Goal: Information Seeking & Learning: Learn about a topic

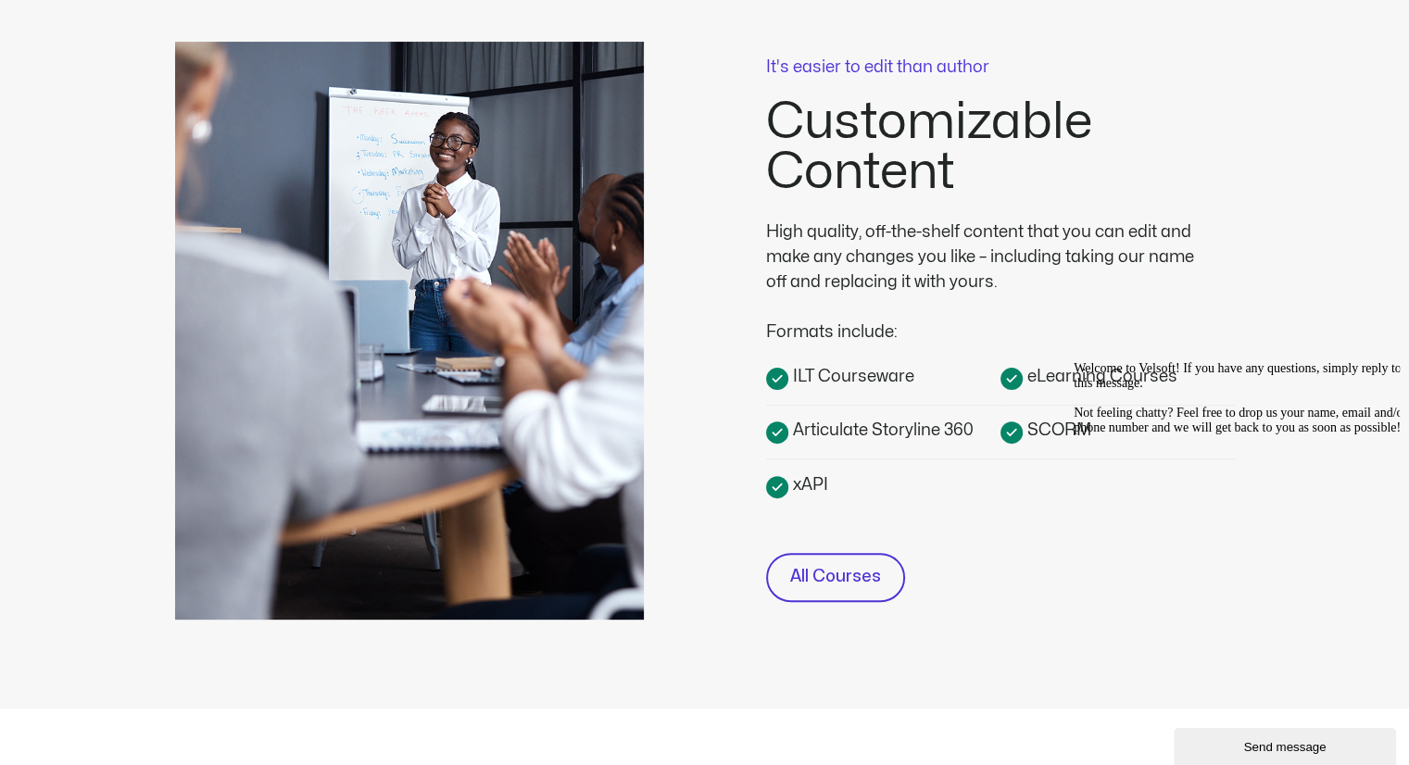
scroll to position [463, 0]
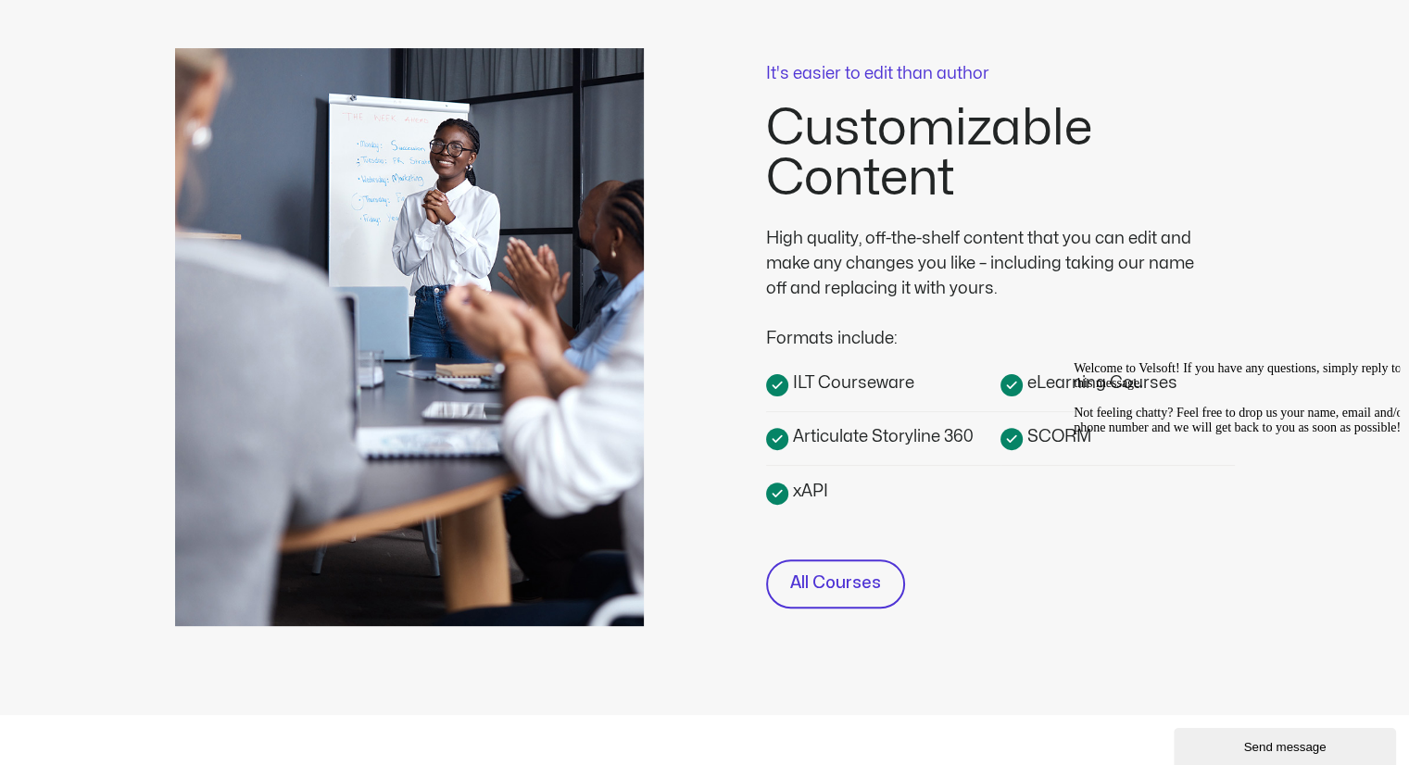
click at [851, 379] on span "ILT Courseware" at bounding box center [852, 383] width 126 height 25
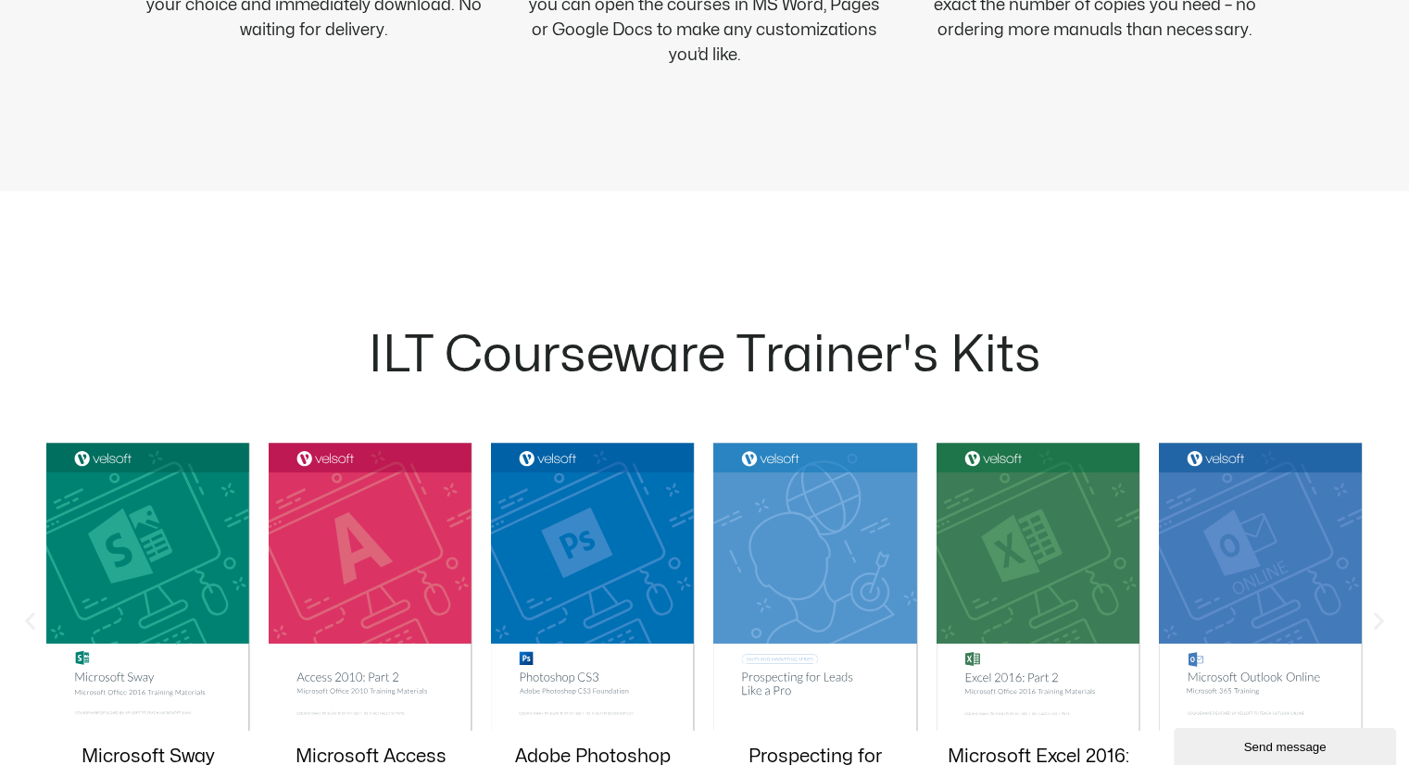
scroll to position [1740, 0]
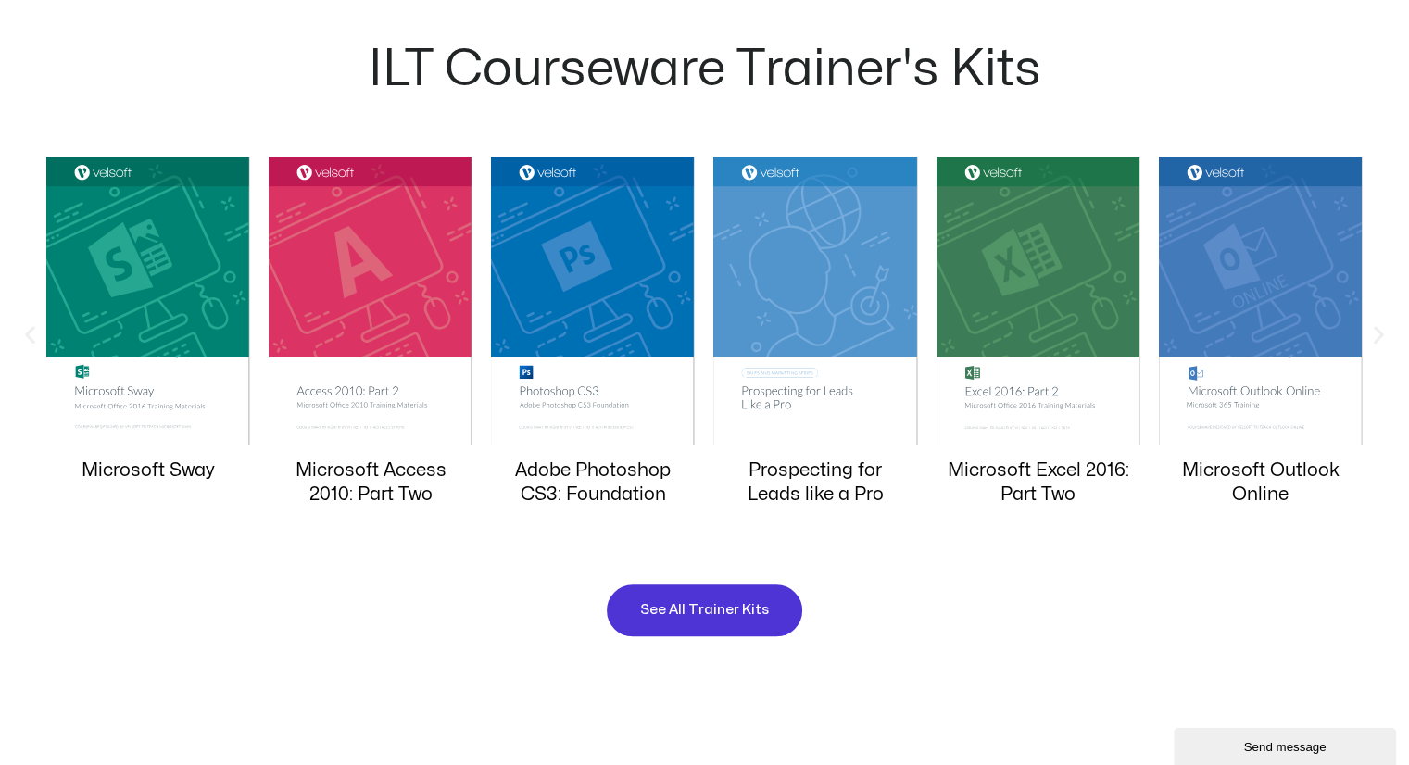
click at [374, 289] on img "1 / 20" at bounding box center [371, 301] width 204 height 288
click at [363, 378] on img "1 / 20" at bounding box center [371, 301] width 204 height 288
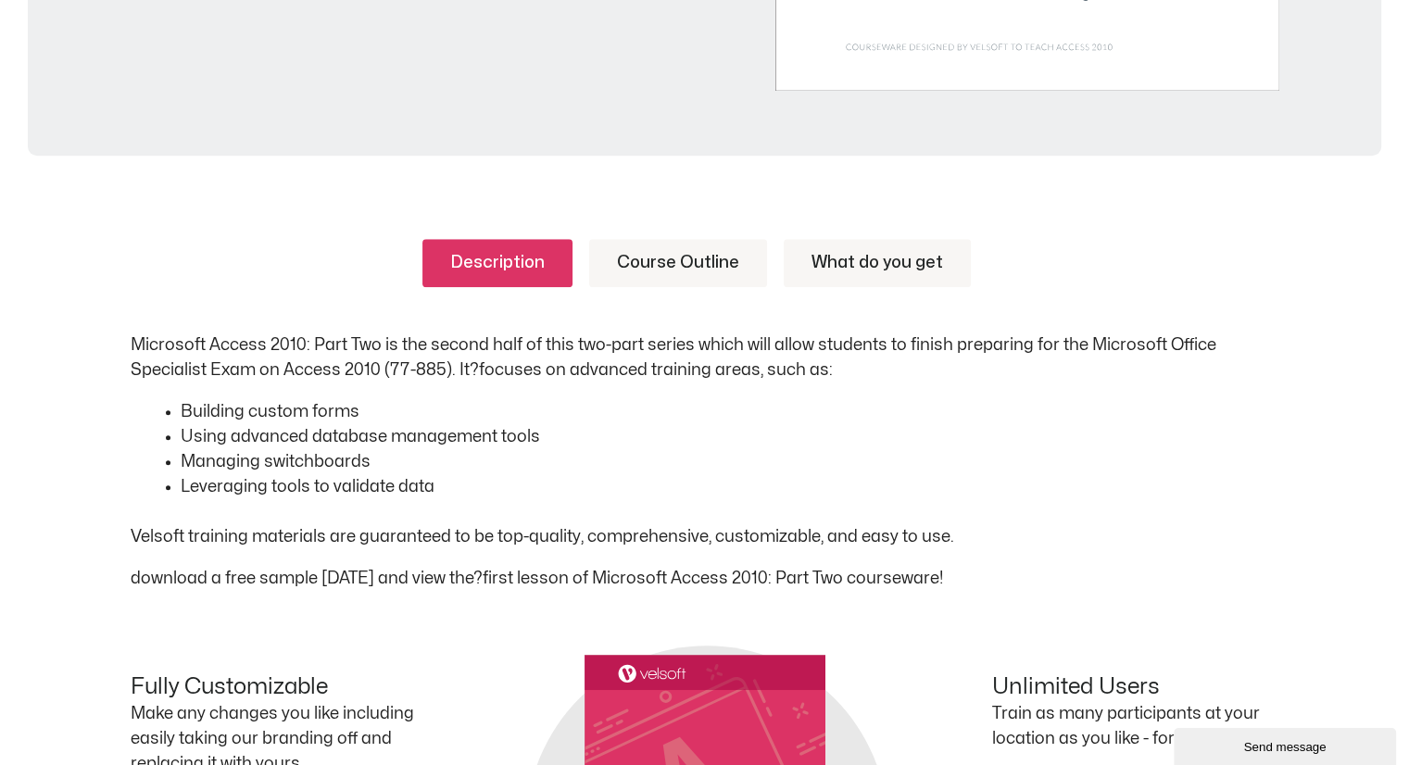
scroll to position [752, 0]
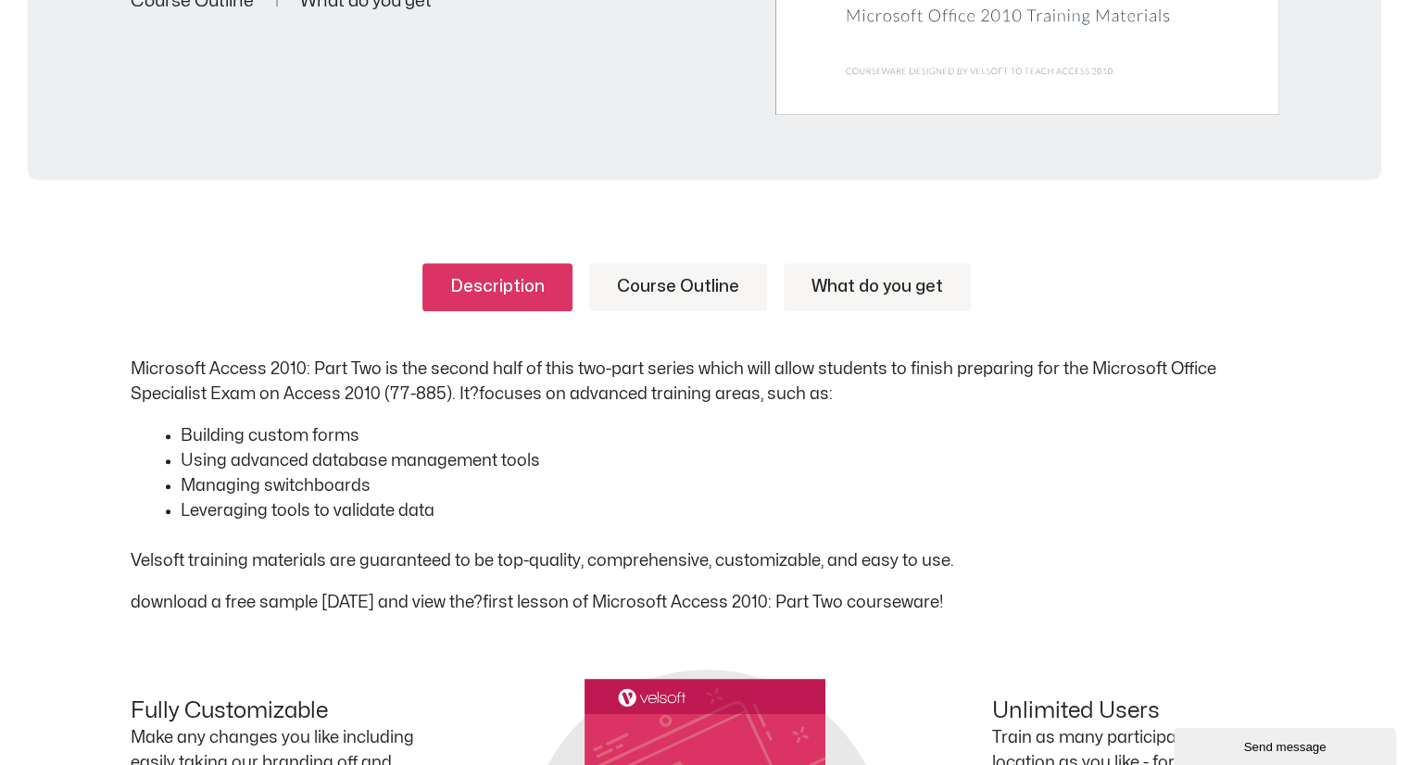
click at [688, 285] on link "Course Outline" at bounding box center [678, 287] width 178 height 48
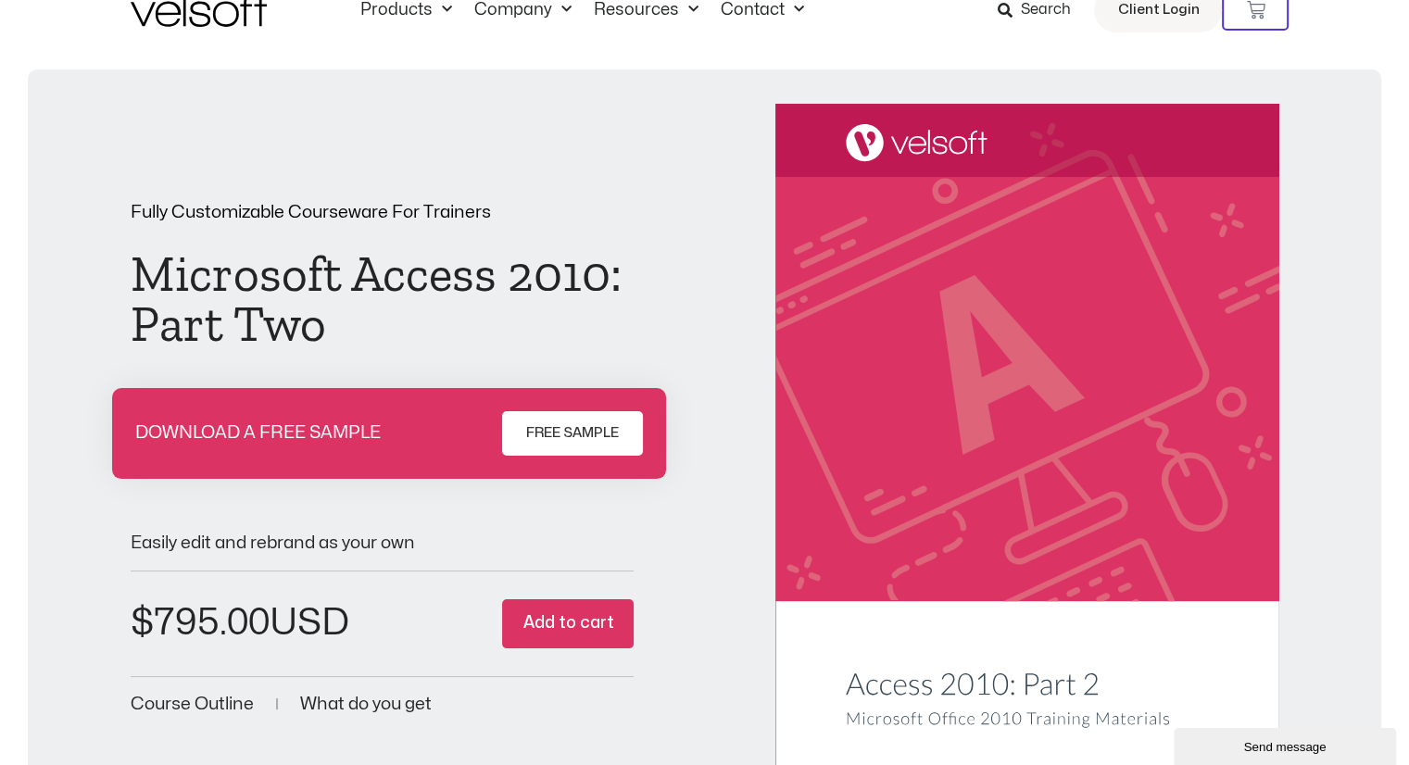
scroll to position [0, 0]
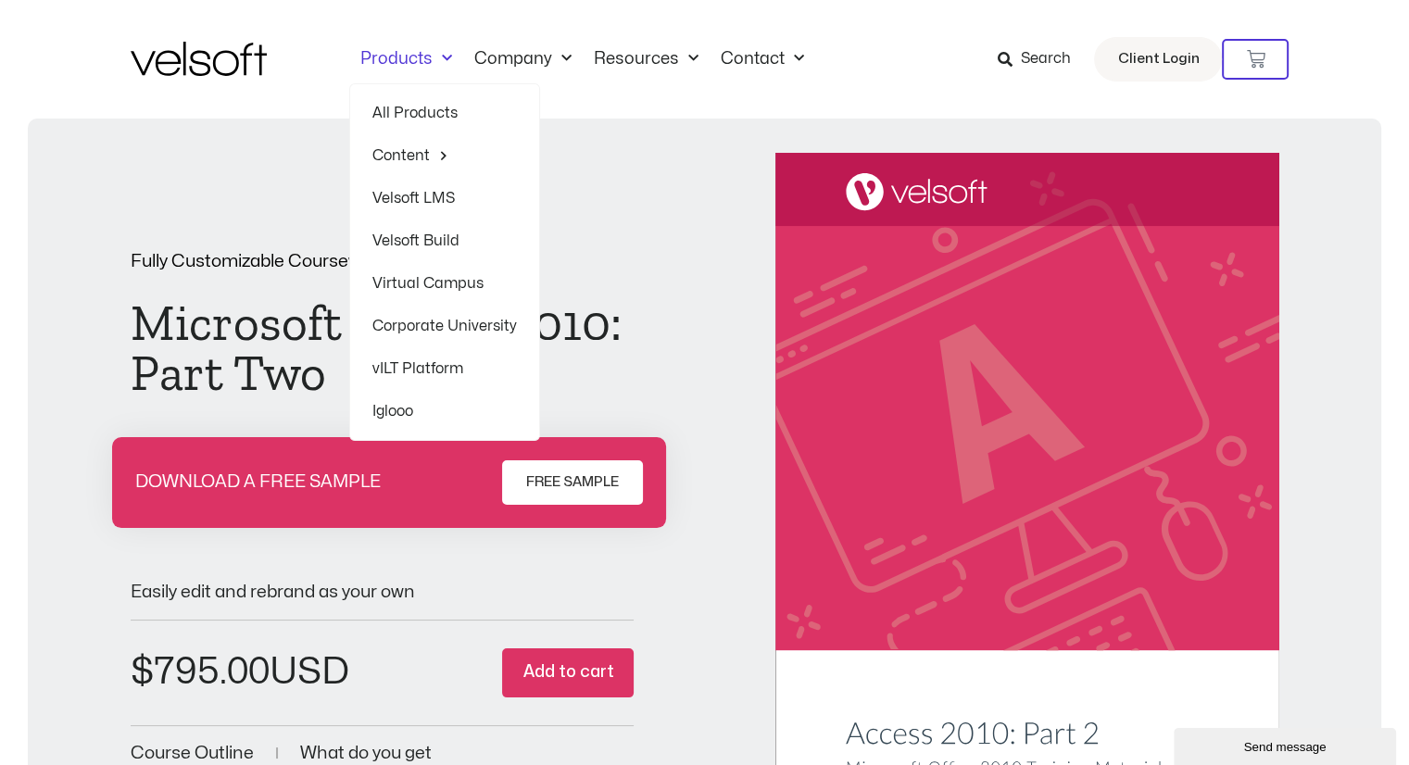
click at [442, 60] on span "Menu" at bounding box center [442, 59] width 19 height 31
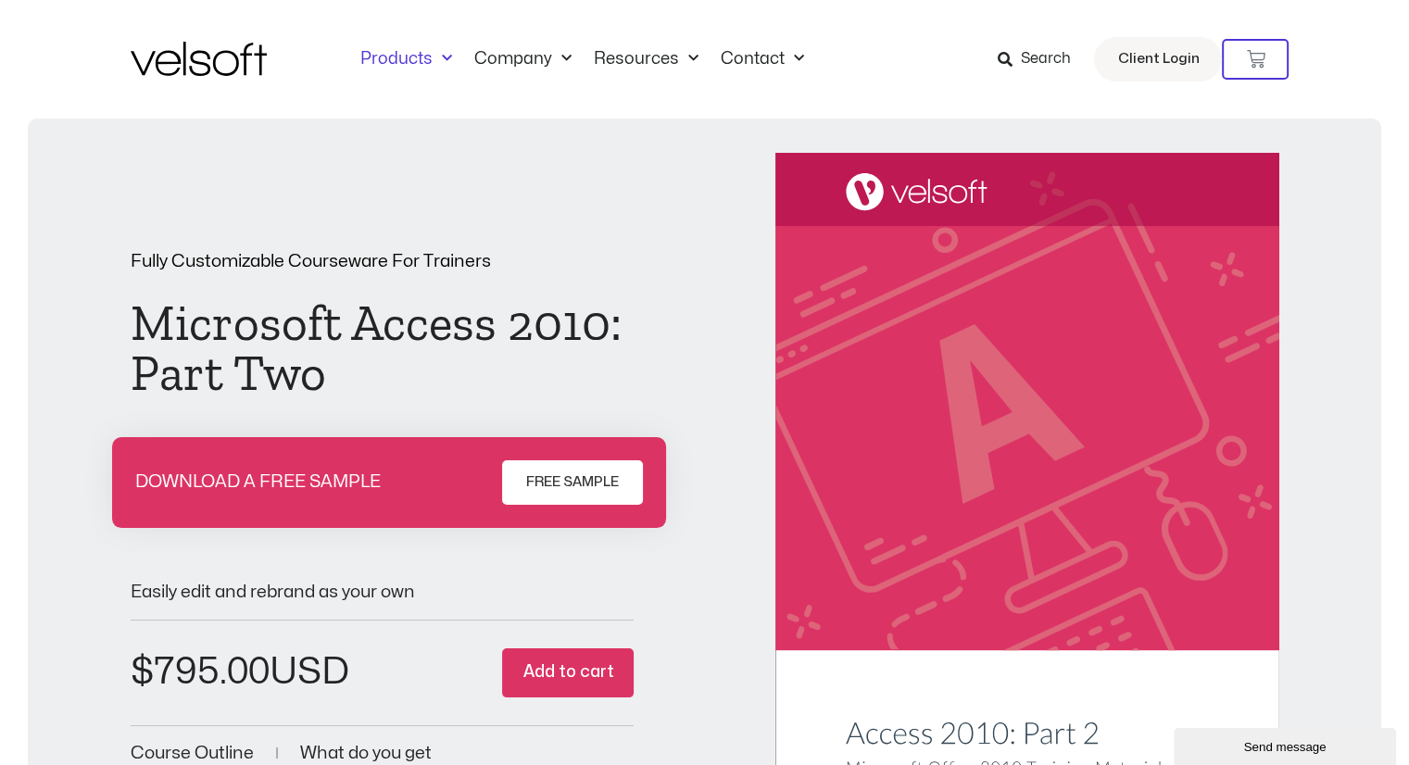
click at [442, 60] on span "Menu" at bounding box center [442, 59] width 19 height 31
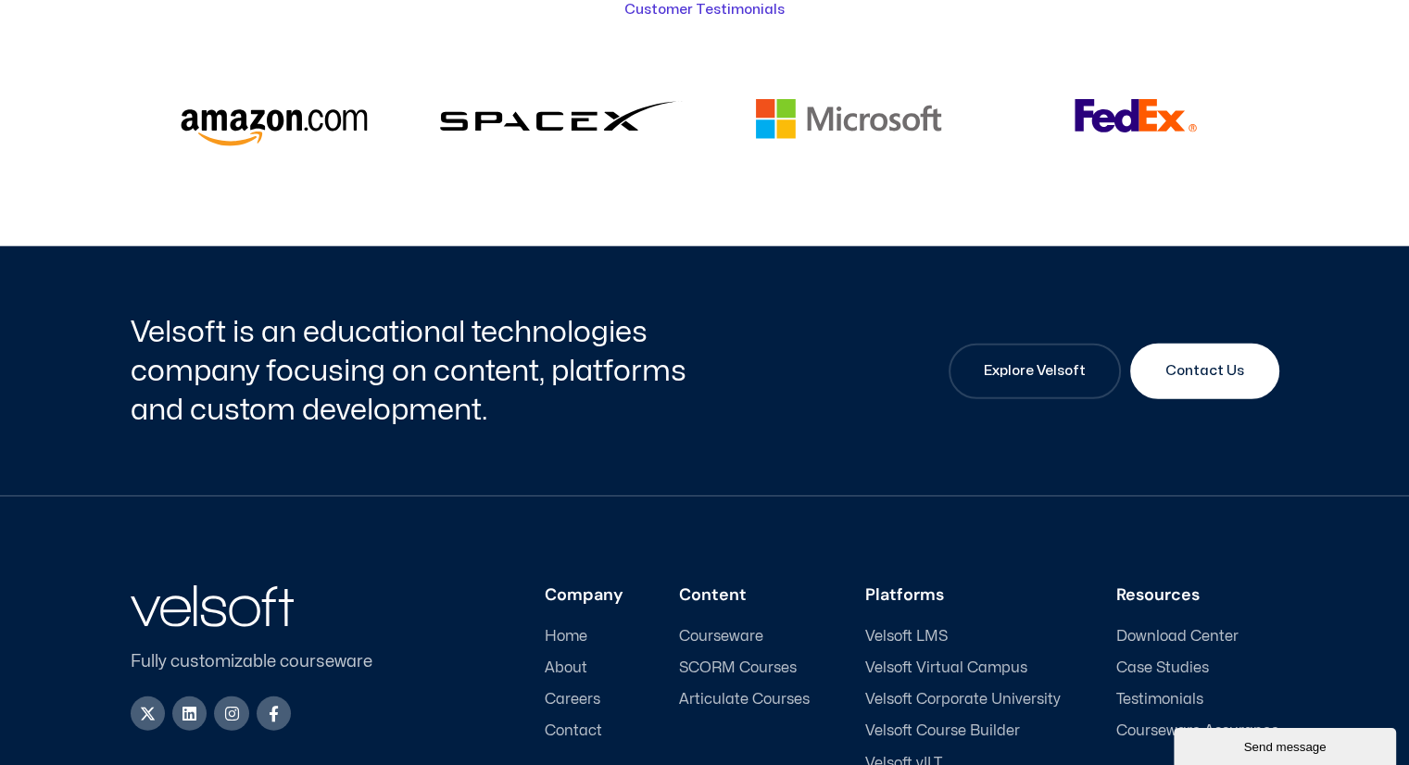
scroll to position [4944, 0]
